Goal: Information Seeking & Learning: Learn about a topic

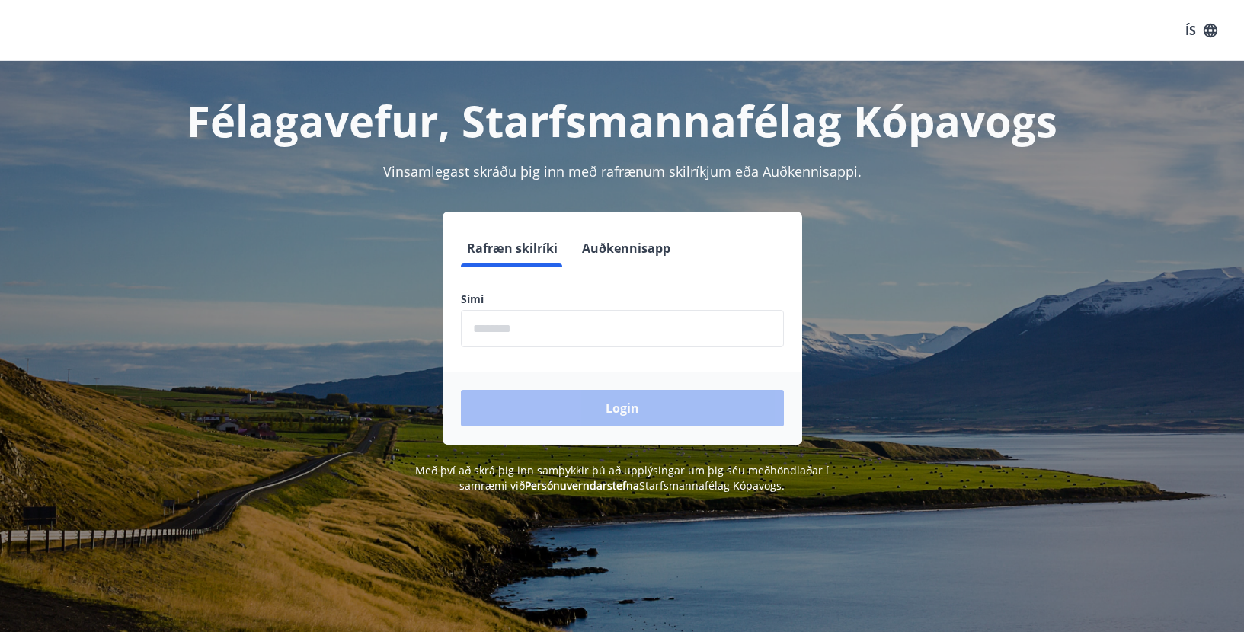
click at [517, 325] on input "phone" at bounding box center [622, 328] width 323 height 37
type input "********"
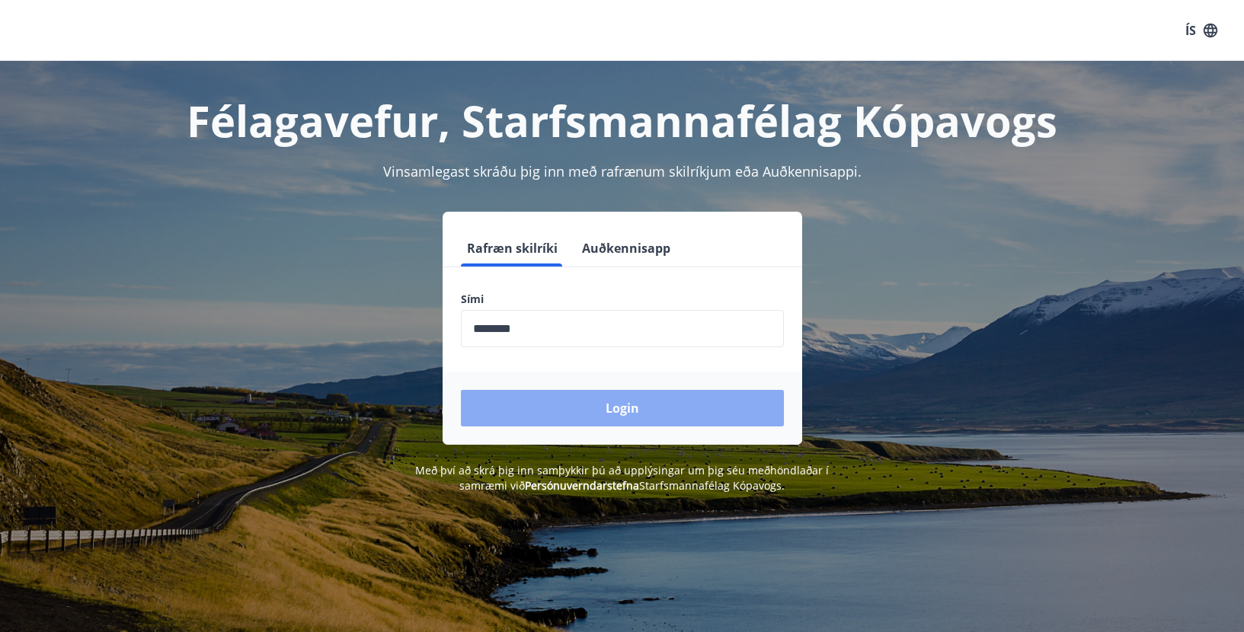
click at [648, 408] on button "Login" at bounding box center [622, 408] width 323 height 37
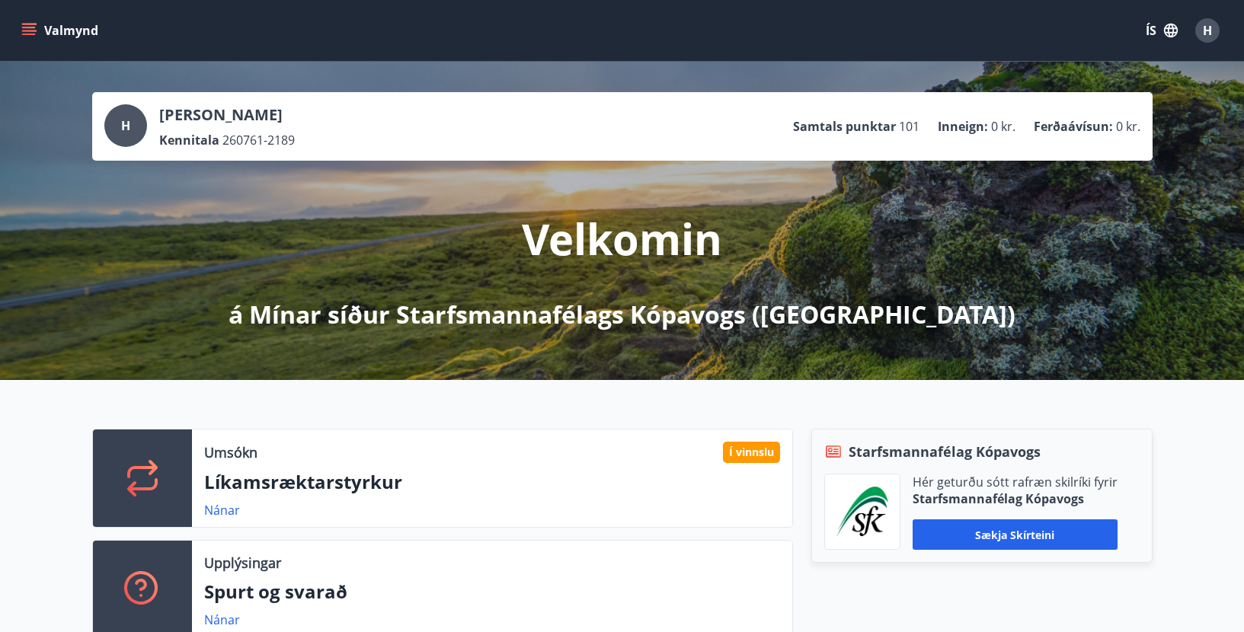
click at [69, 24] on button "Valmynd" at bounding box center [61, 30] width 86 height 27
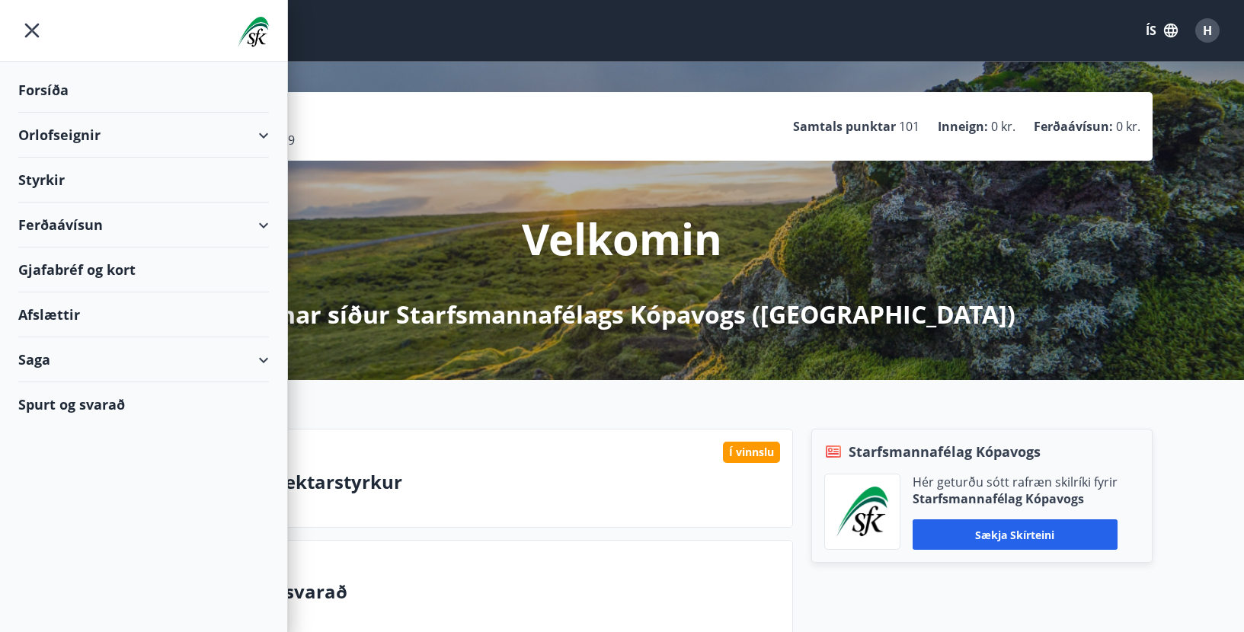
click at [66, 219] on div "Ferðaávísun" at bounding box center [143, 225] width 251 height 45
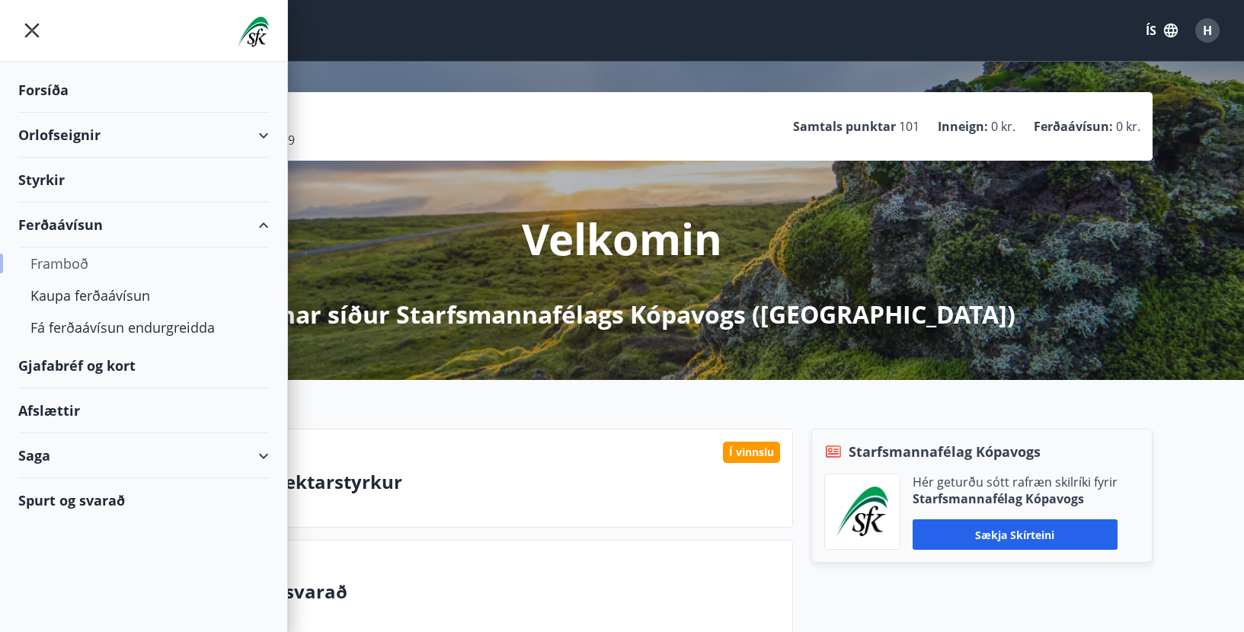
click at [76, 261] on div "Framboð" at bounding box center [143, 264] width 226 height 32
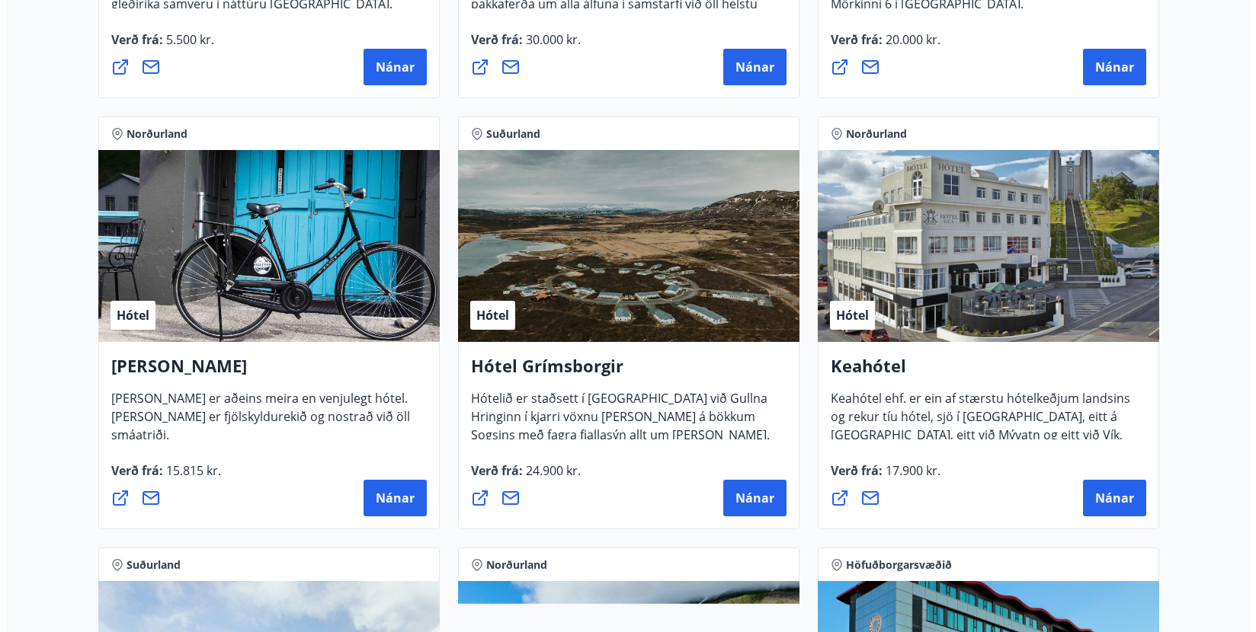
scroll to position [610, 0]
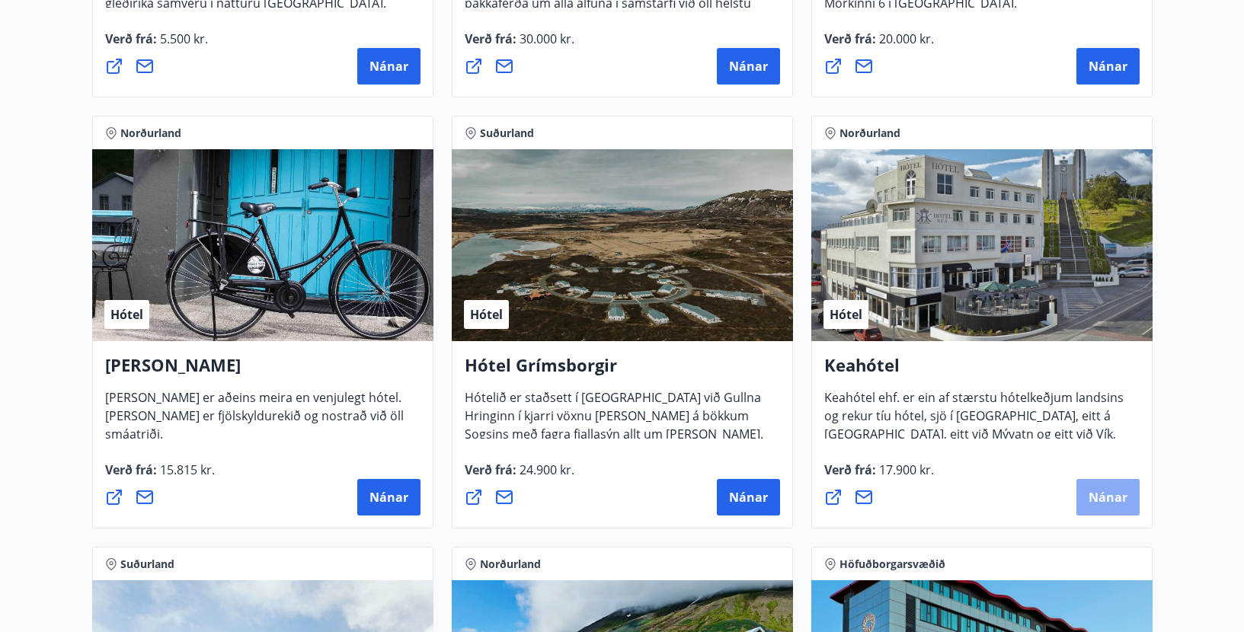
click at [1100, 494] on span "Nánar" at bounding box center [1108, 497] width 39 height 17
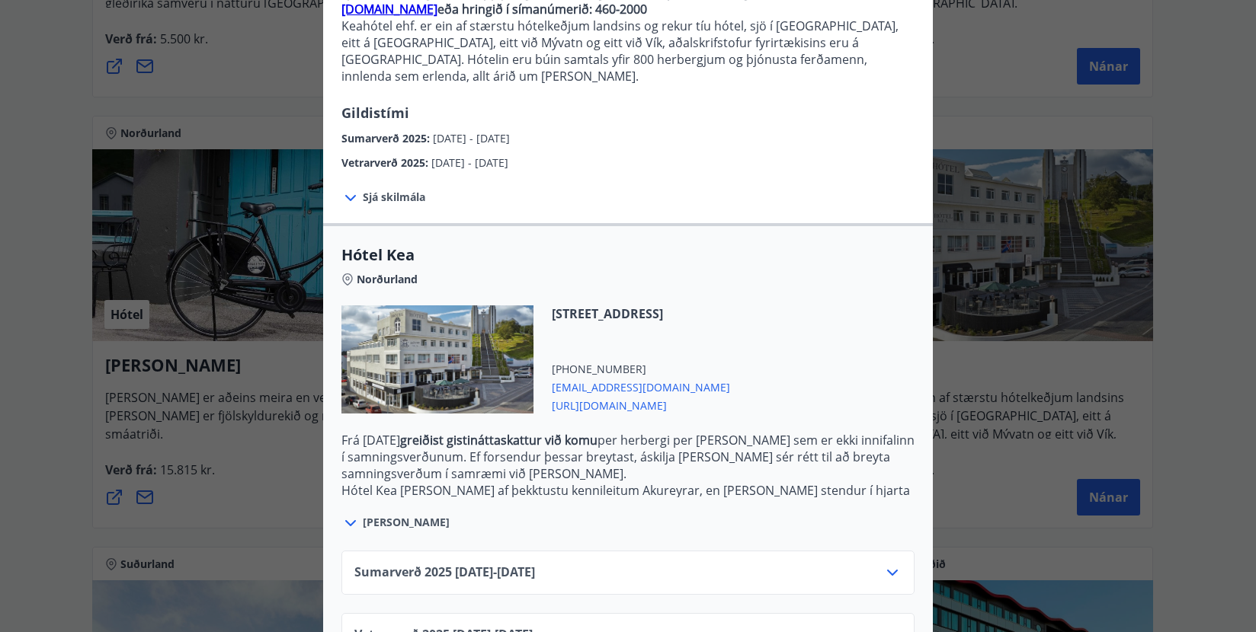
scroll to position [220, 0]
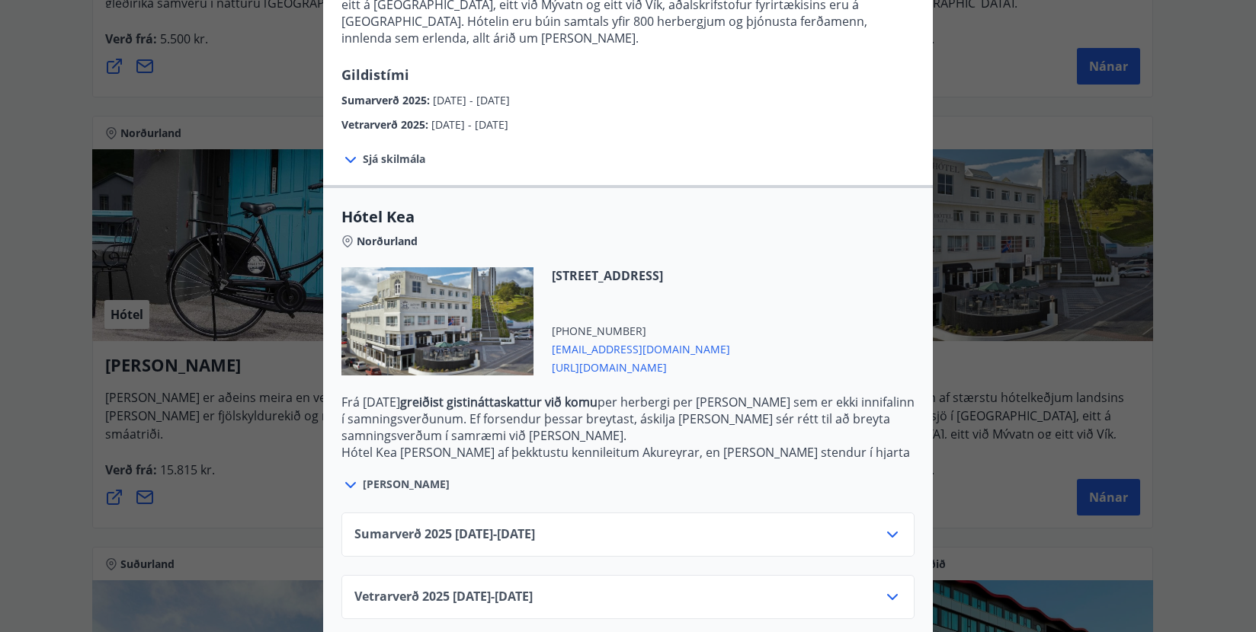
click at [884, 526] on icon at bounding box center [892, 535] width 18 height 18
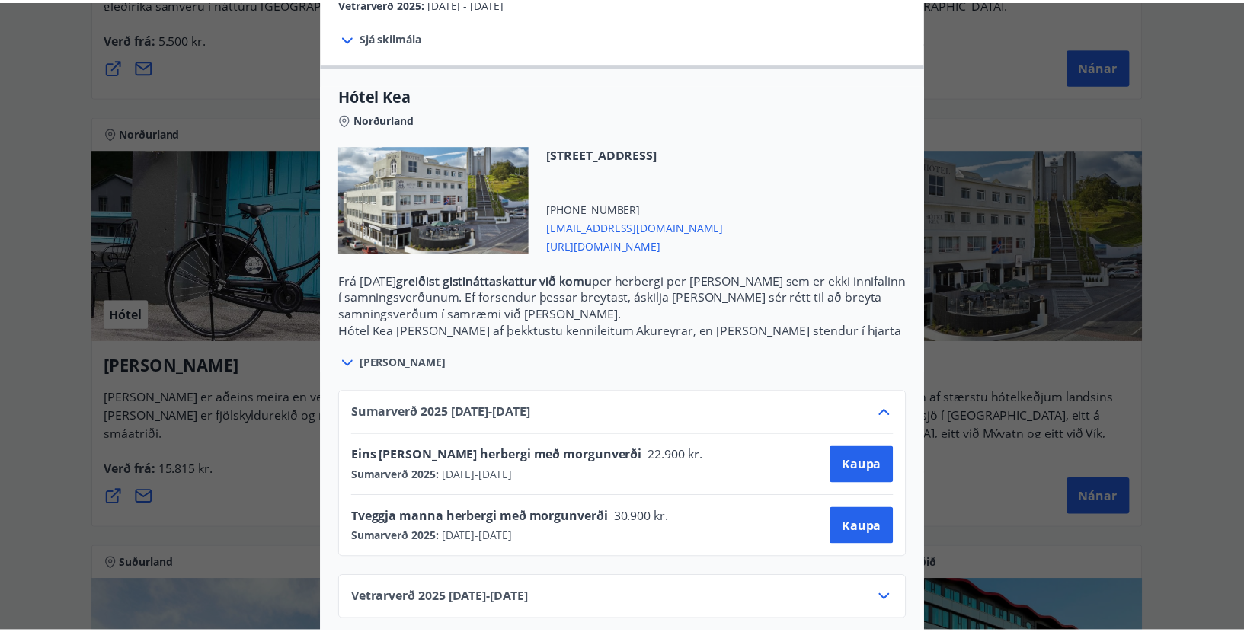
scroll to position [344, 0]
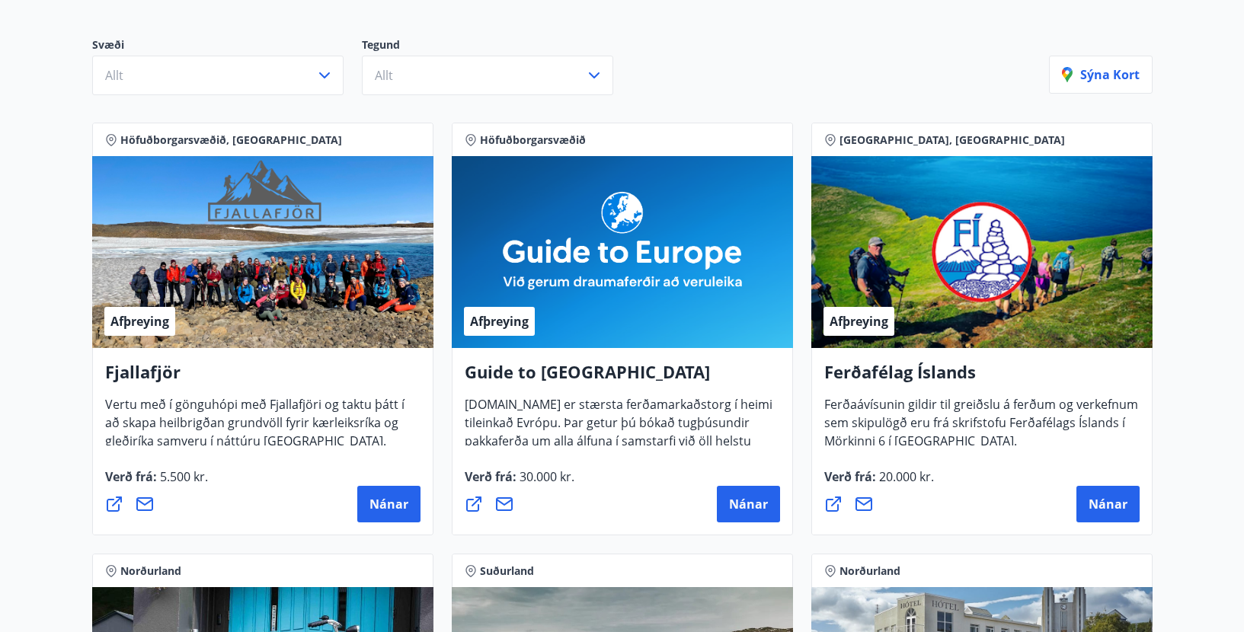
scroll to position [152, 0]
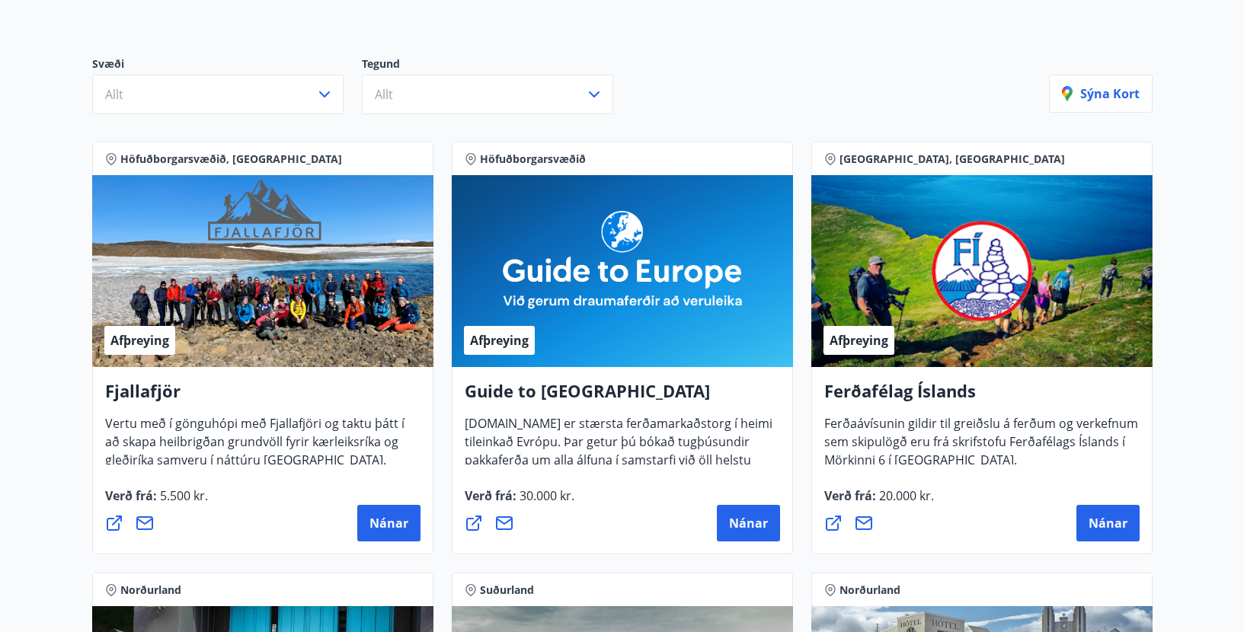
click at [773, 85] on div "Svæði Allt Tegund Allt" at bounding box center [570, 85] width 957 height 58
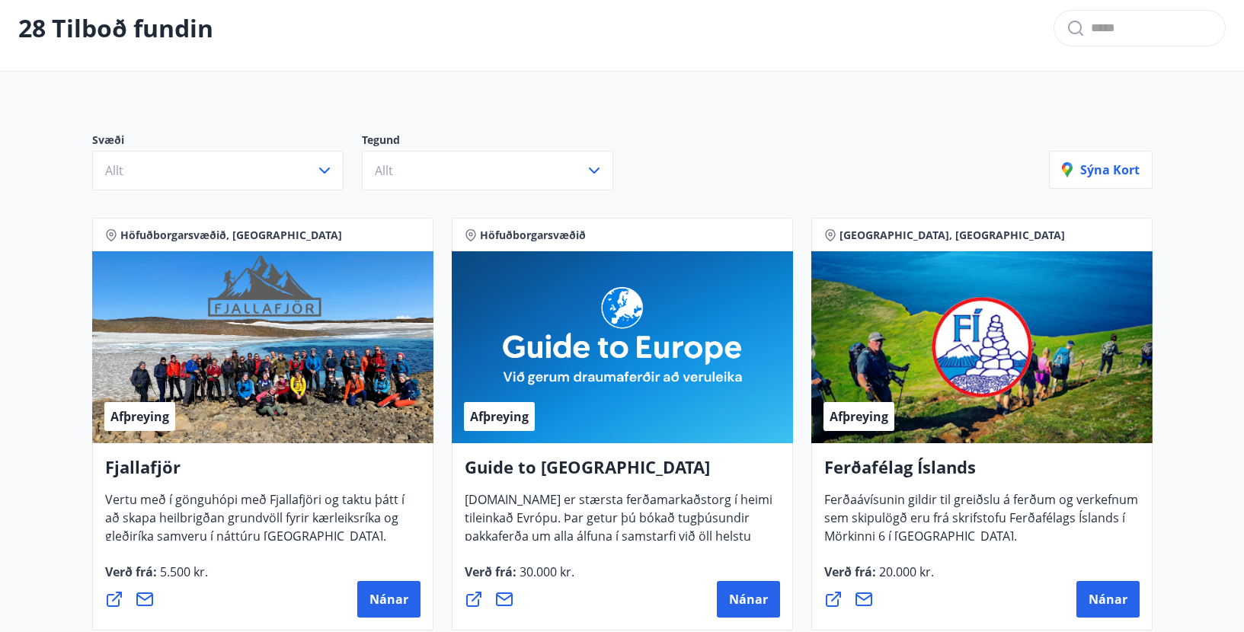
scroll to position [0, 0]
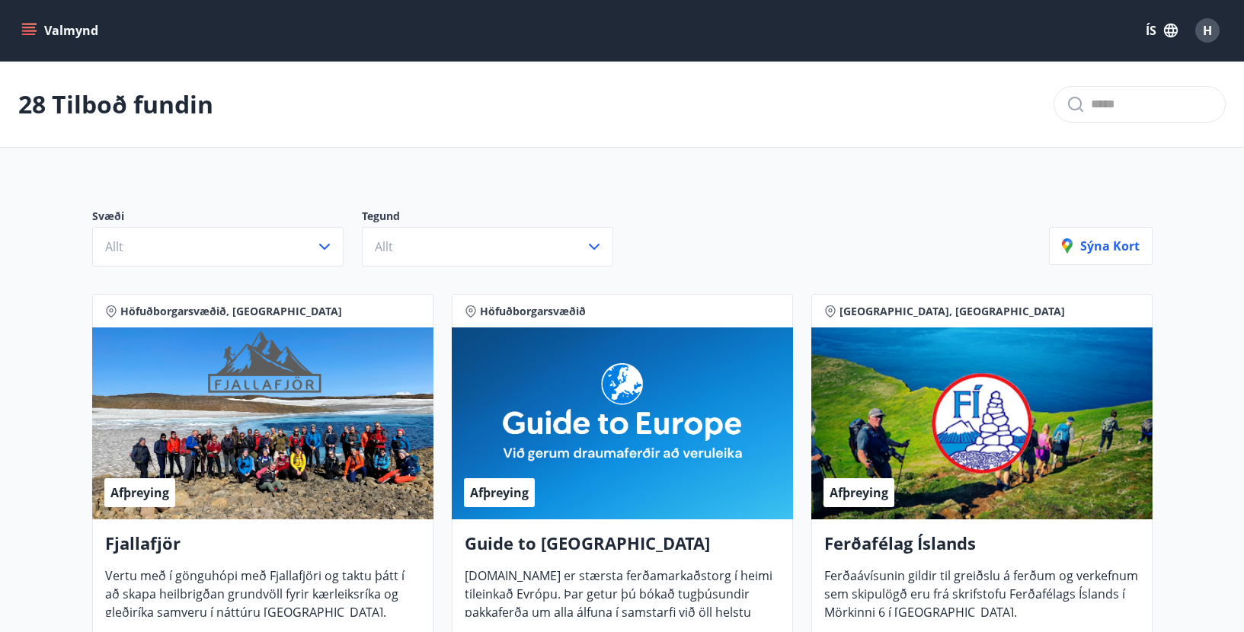
click at [56, 27] on button "Valmynd" at bounding box center [61, 30] width 86 height 27
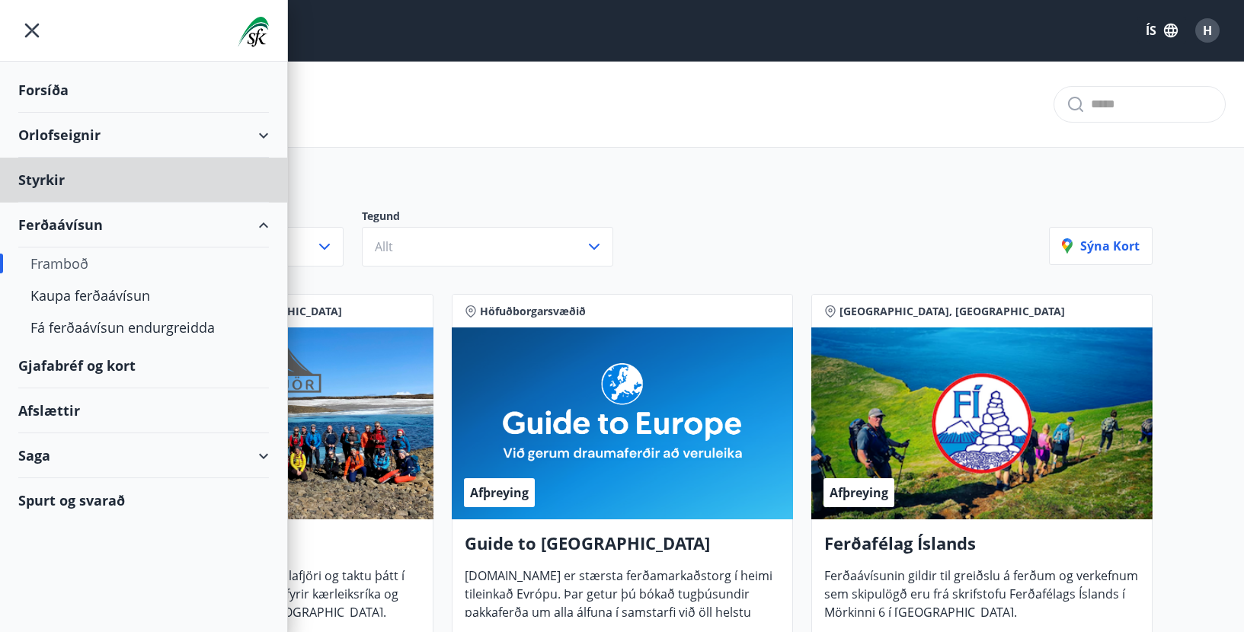
click at [43, 91] on div "Forsíða" at bounding box center [143, 90] width 251 height 45
